Goal: Information Seeking & Learning: Learn about a topic

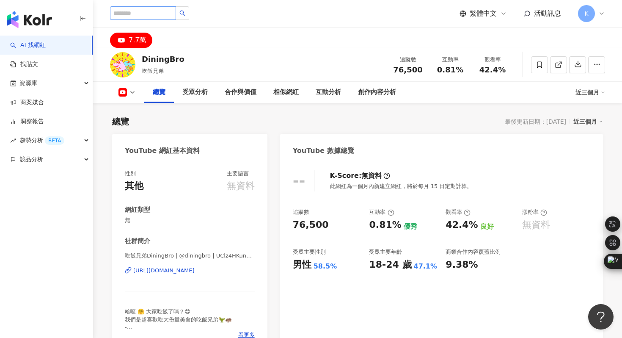
type input "*********"
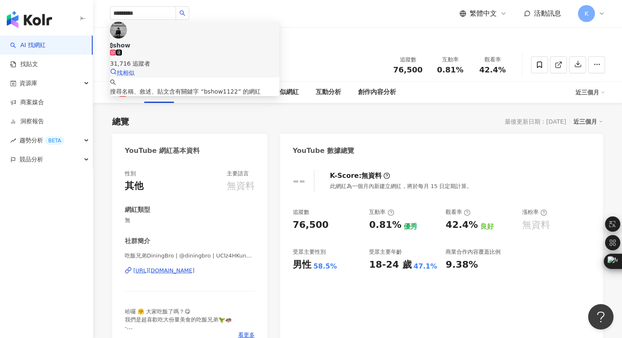
click at [126, 39] on img at bounding box center [118, 30] width 17 height 17
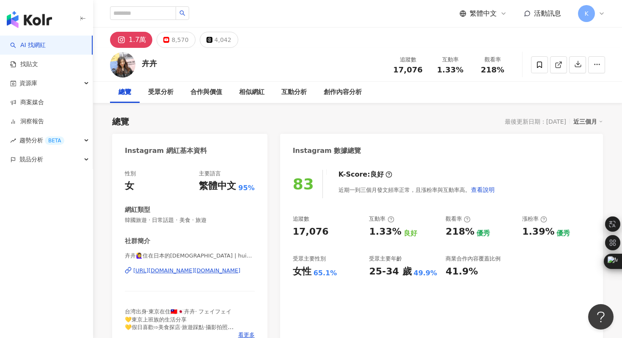
click at [210, 270] on div "https://www.instagram.com/huihui.japanlife/" at bounding box center [186, 271] width 107 height 8
